Goal: Find specific page/section: Find specific page/section

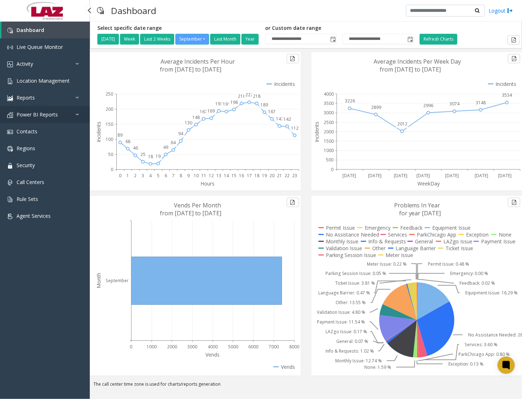
drag, startPoint x: 40, startPoint y: 332, endPoint x: 81, endPoint y: 117, distance: 218.4
click at [39, 330] on div "Dashboard Live Queue Monitor Activity Daily Activity Lane Activity Agent Activi…" at bounding box center [45, 205] width 90 height 367
click at [49, 74] on link "Location Management" at bounding box center [45, 80] width 90 height 17
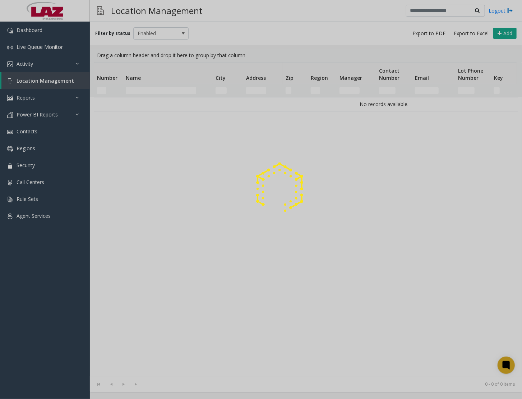
click at [41, 73] on div at bounding box center [261, 199] width 522 height 399
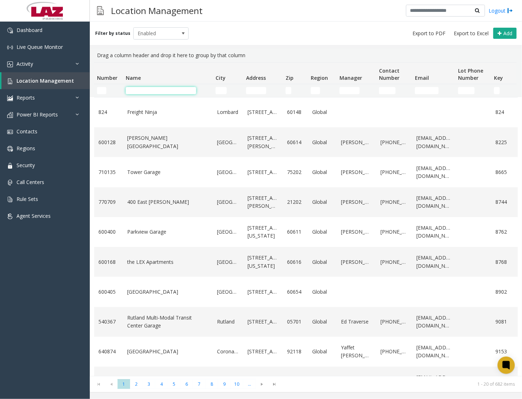
click at [152, 92] on input "Name Filter" at bounding box center [161, 90] width 70 height 7
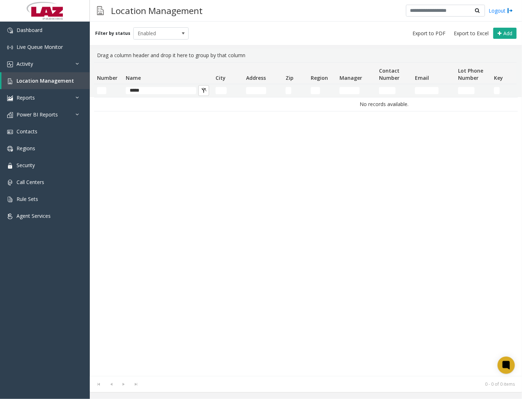
drag, startPoint x: 325, startPoint y: 268, endPoint x: 278, endPoint y: 224, distance: 63.5
click at [325, 268] on div "No records available." at bounding box center [305, 236] width 423 height 279
click at [172, 34] on span "Enabled" at bounding box center [156, 33] width 44 height 11
click at [174, 41] on li "All" at bounding box center [158, 46] width 54 height 10
drag, startPoint x: 181, startPoint y: 91, endPoint x: 172, endPoint y: 87, distance: 9.2
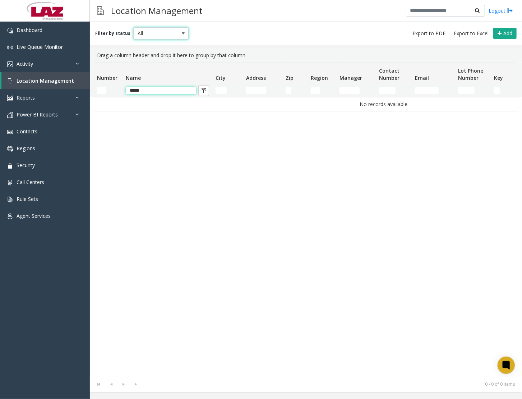
click at [182, 91] on input "*****" at bounding box center [161, 90] width 70 height 7
type input "**********"
type input "*"
type input "**********"
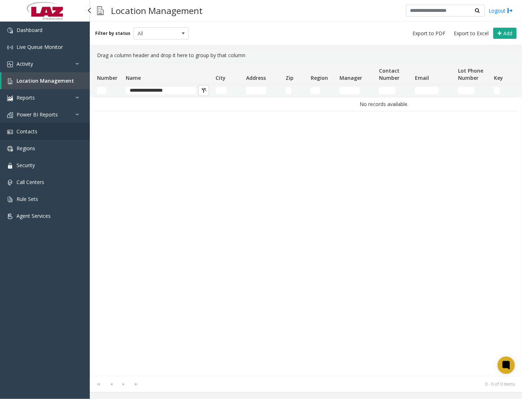
click at [52, 138] on link "Contacts" at bounding box center [45, 131] width 90 height 17
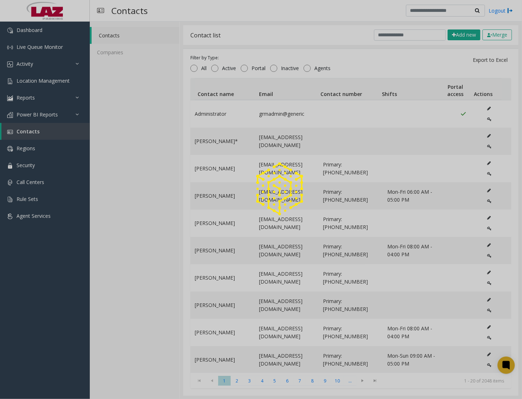
click at [397, 36] on div at bounding box center [261, 199] width 522 height 399
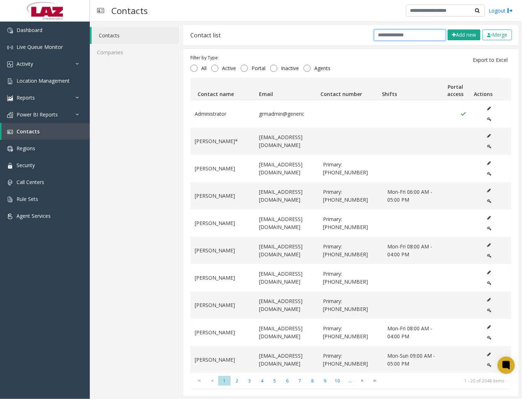
click at [389, 40] on input "text" at bounding box center [410, 34] width 72 height 11
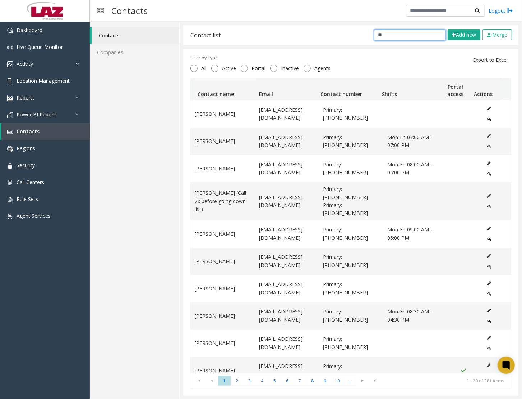
type input "*"
